Goal: Task Accomplishment & Management: Manage account settings

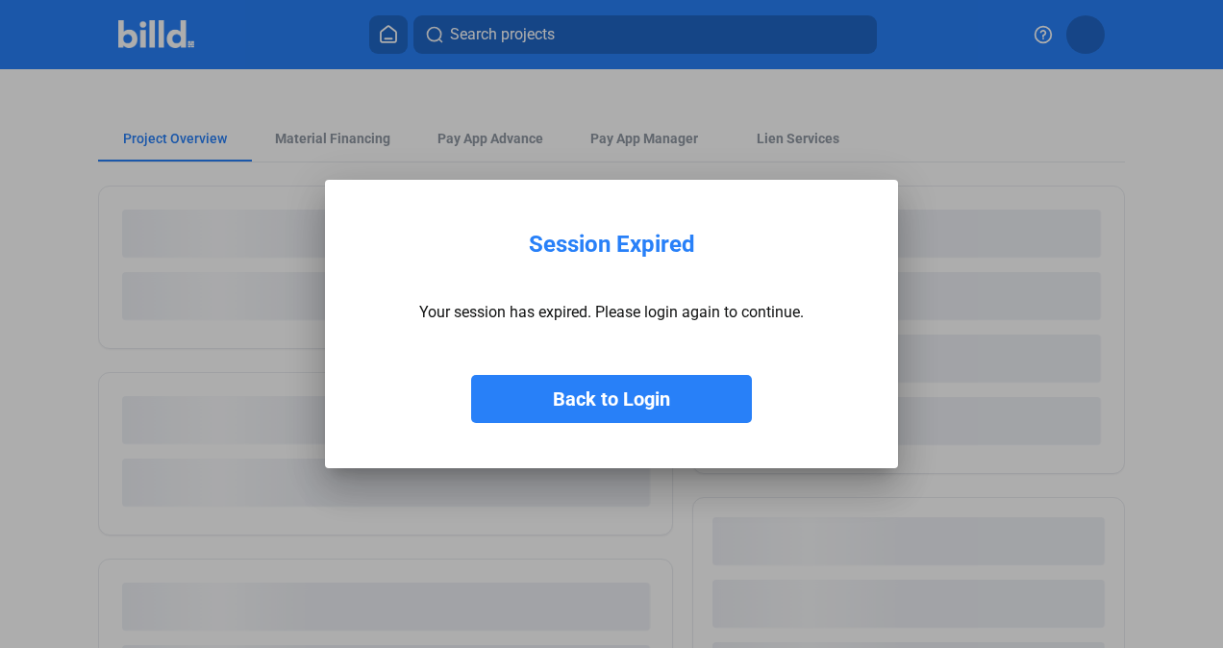
click at [633, 388] on button "Back to Login" at bounding box center [611, 399] width 281 height 48
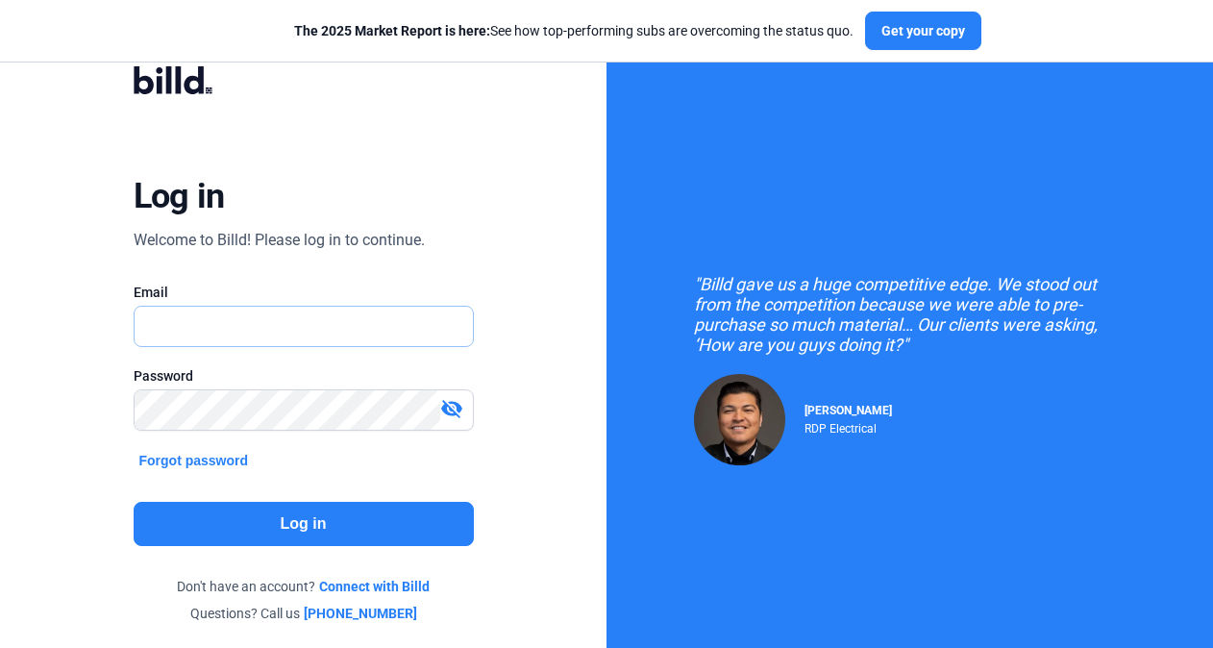
type input "[EMAIL_ADDRESS][DOMAIN_NAME]"
click at [341, 536] on button "Log in" at bounding box center [304, 524] width 340 height 44
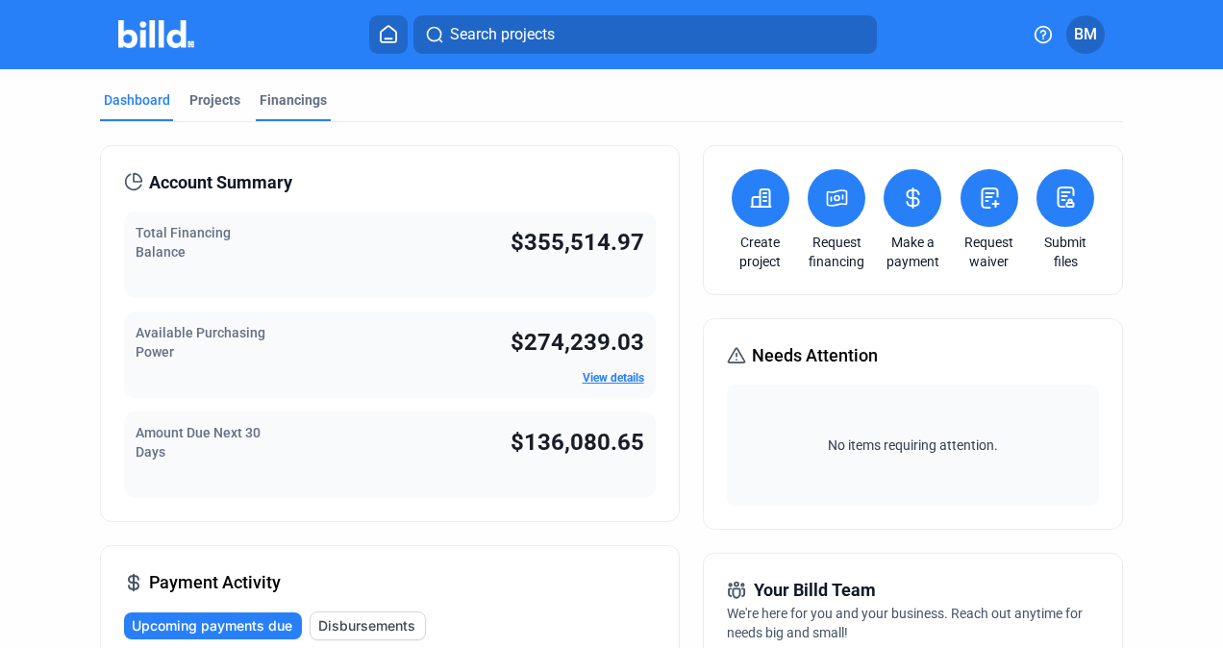
click at [266, 101] on div "Financings" at bounding box center [293, 99] width 67 height 19
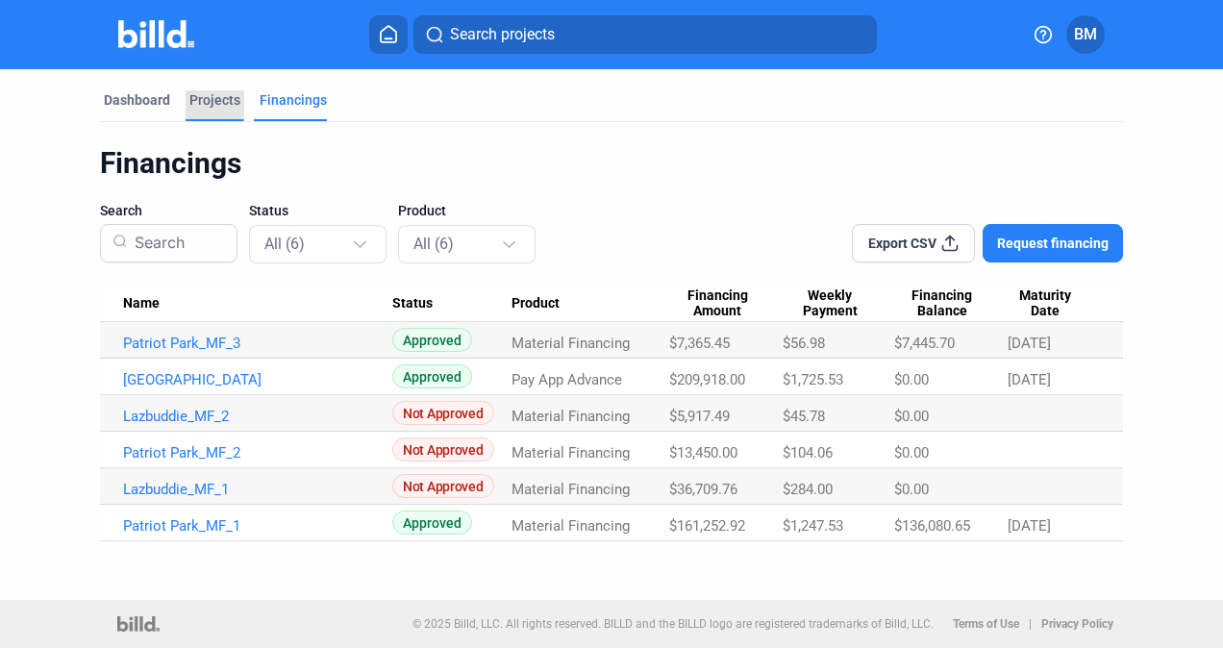
click at [199, 93] on div "Projects" at bounding box center [214, 99] width 51 height 19
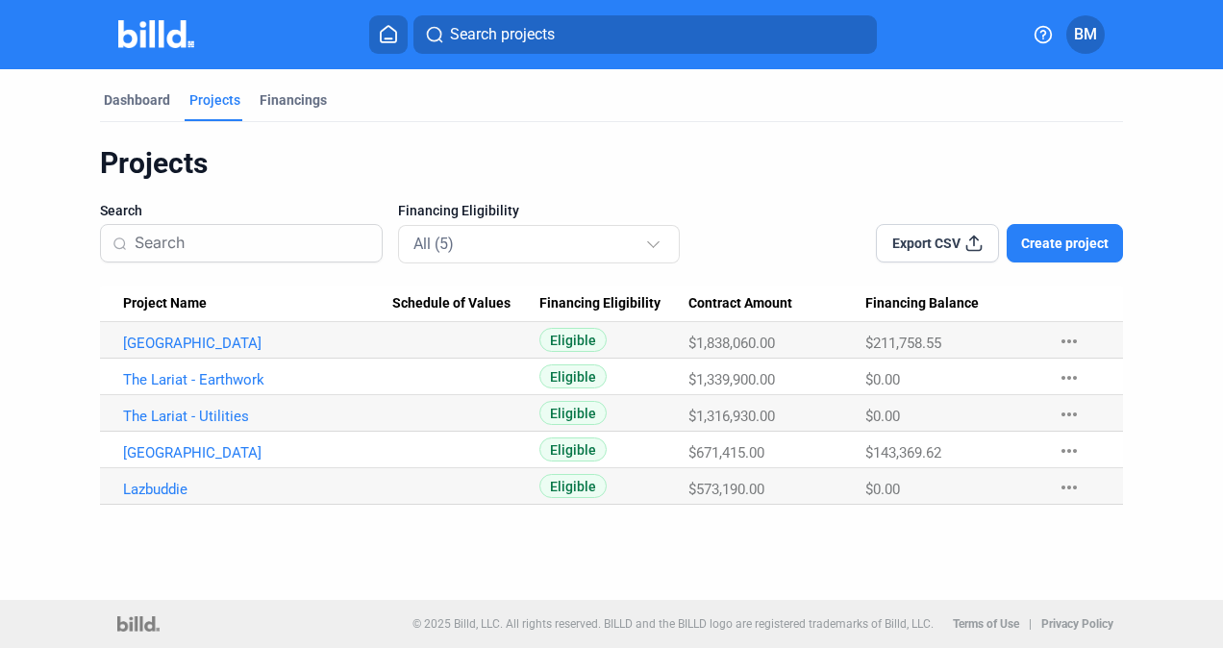
click at [188, 358] on Name "[GEOGRAPHIC_DATA]" at bounding box center [246, 340] width 293 height 37
click at [188, 342] on link "[GEOGRAPHIC_DATA]" at bounding box center [258, 343] width 270 height 17
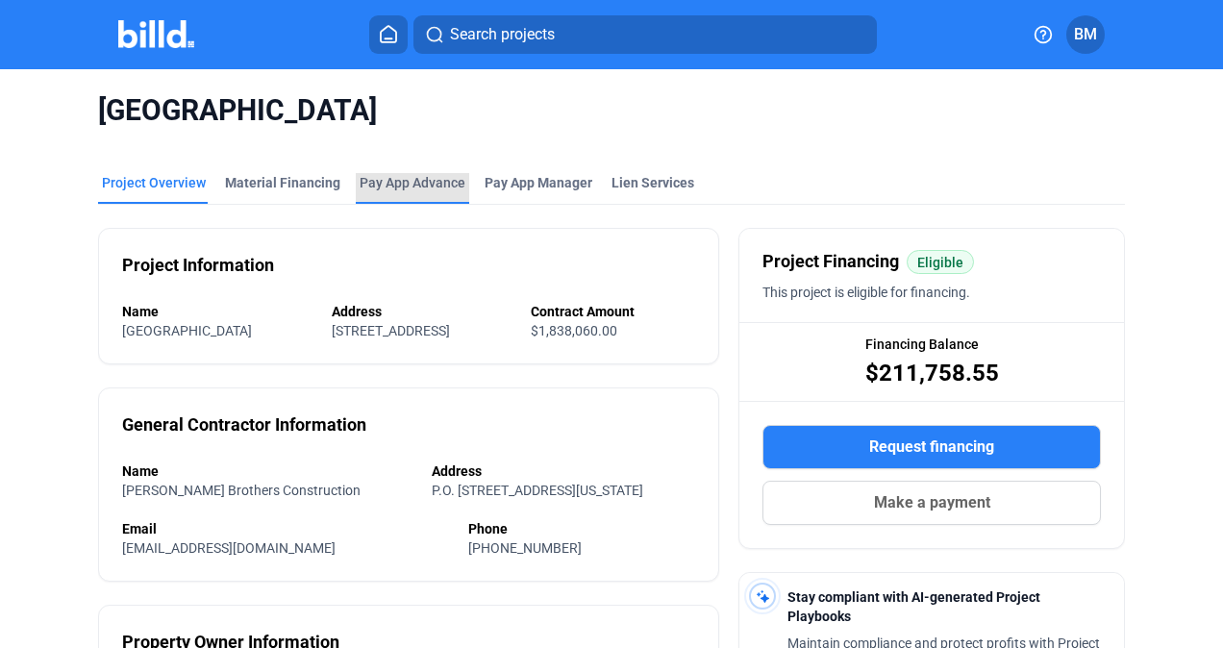
click at [398, 184] on div "Pay App Advance" at bounding box center [413, 182] width 106 height 19
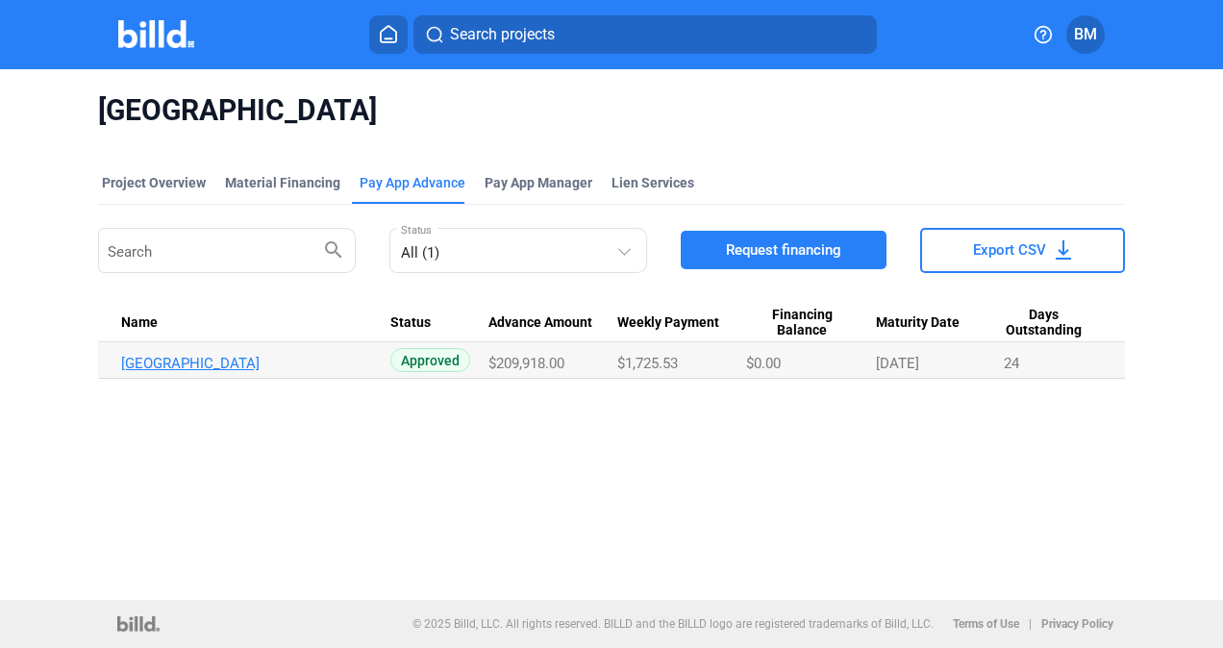
click at [300, 366] on link "[GEOGRAPHIC_DATA]" at bounding box center [256, 363] width 270 height 17
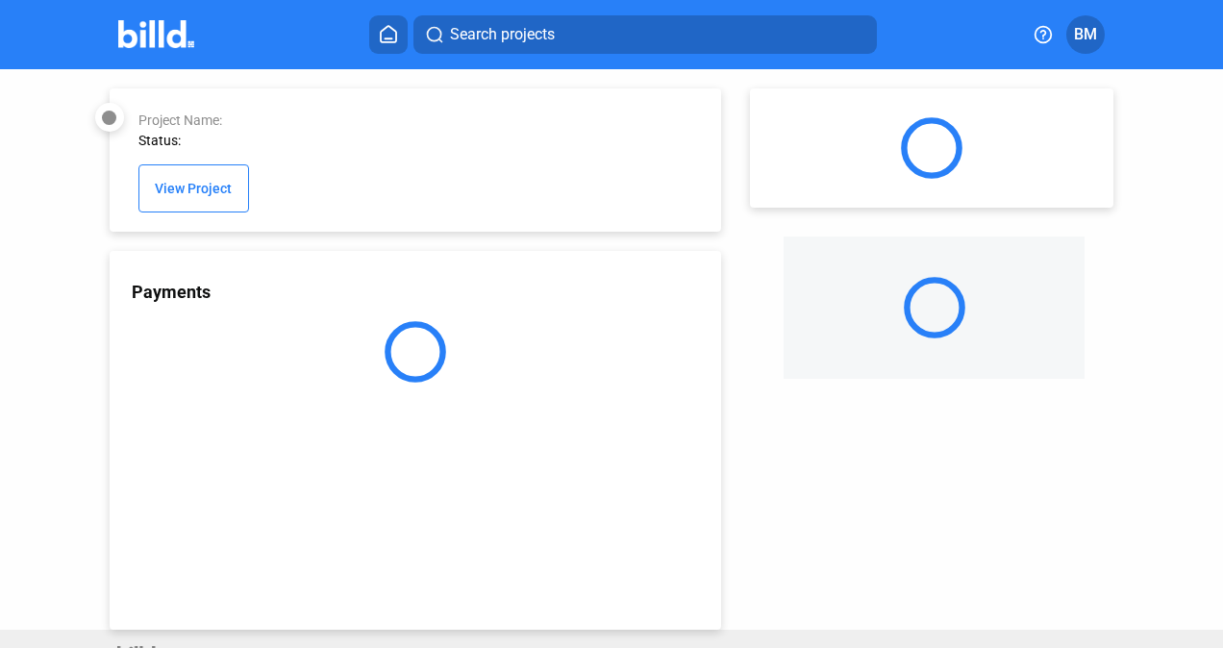
click at [93, 445] on div "Project Name: Status: View Project Payments" at bounding box center [392, 349] width 660 height 561
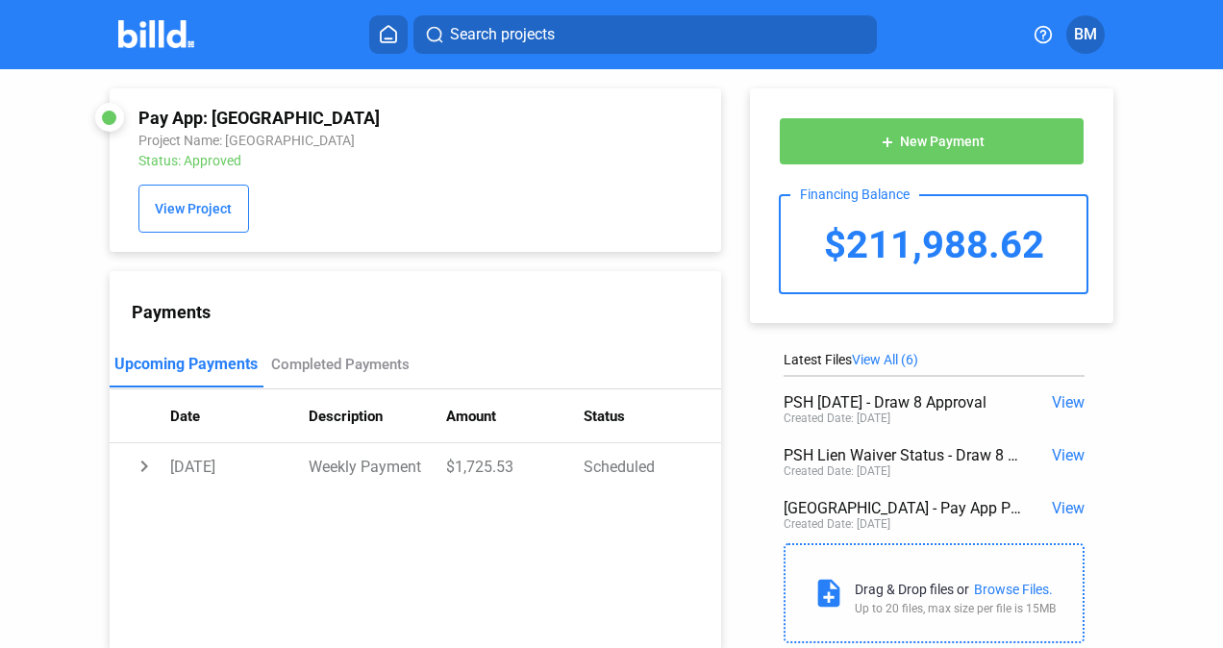
click at [1052, 505] on span "View" at bounding box center [1068, 508] width 33 height 18
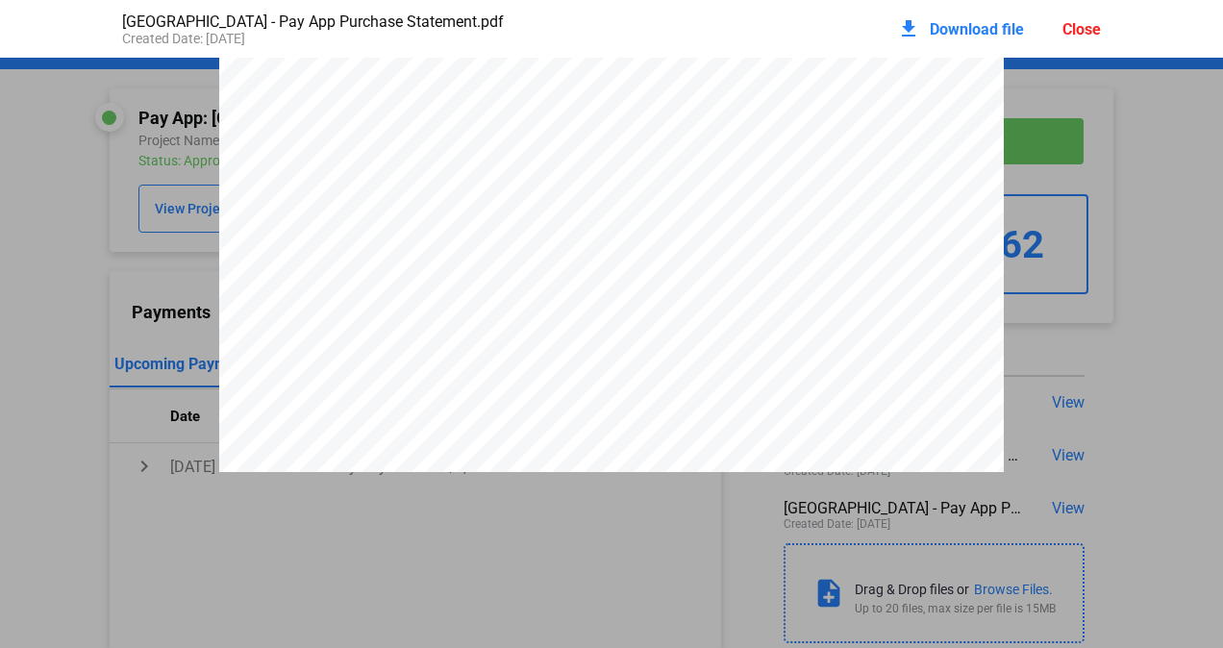
scroll to position [112, 0]
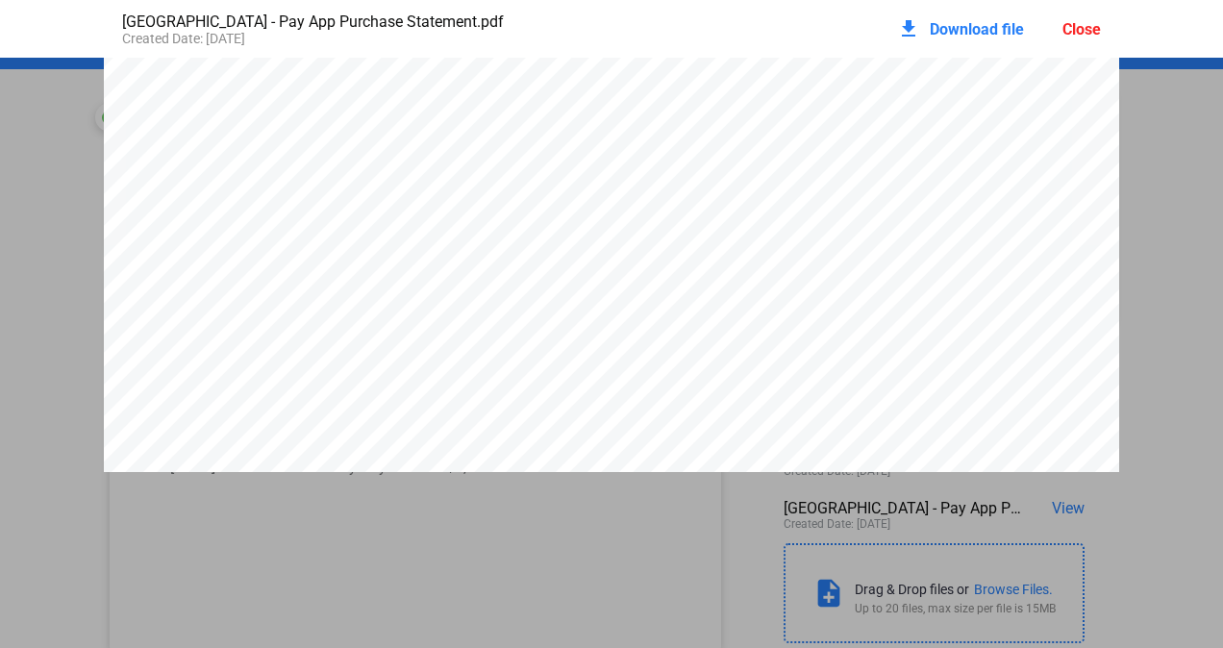
scroll to position [6308, 0]
click at [297, 534] on pdf-viewer "PAY APP PURCHASE STATEMENT This PAY APP PURCHASE STATEMENT is being executed an…" at bounding box center [611, 317] width 1223 height 518
click at [1070, 32] on div "Close" at bounding box center [1081, 29] width 38 height 18
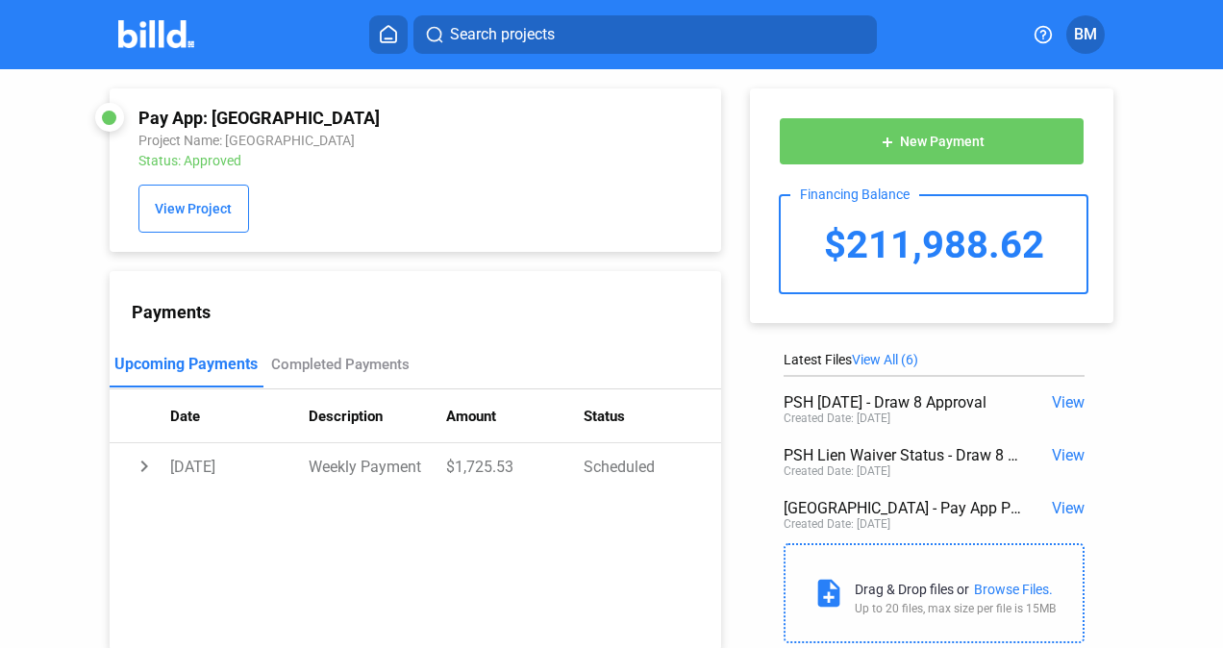
click at [1061, 463] on span "View" at bounding box center [1068, 455] width 33 height 18
